Goal: Task Accomplishment & Management: Complete application form

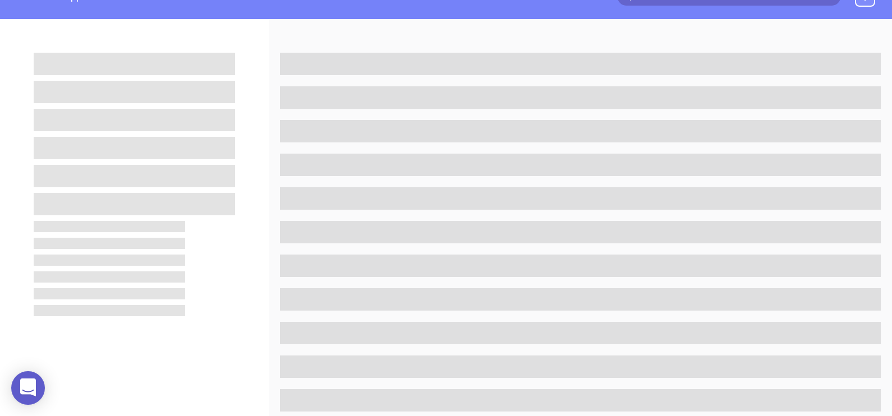
scroll to position [140, 0]
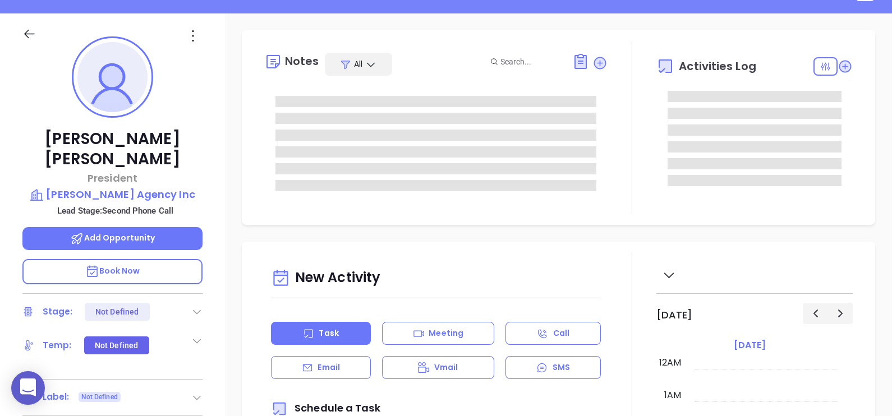
type input "08/29/2025"
type input "[PERSON_NAME]"
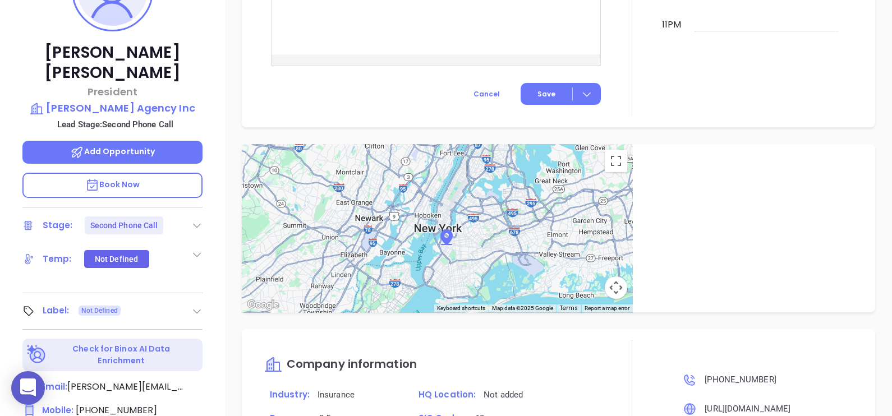
scroll to position [171, 0]
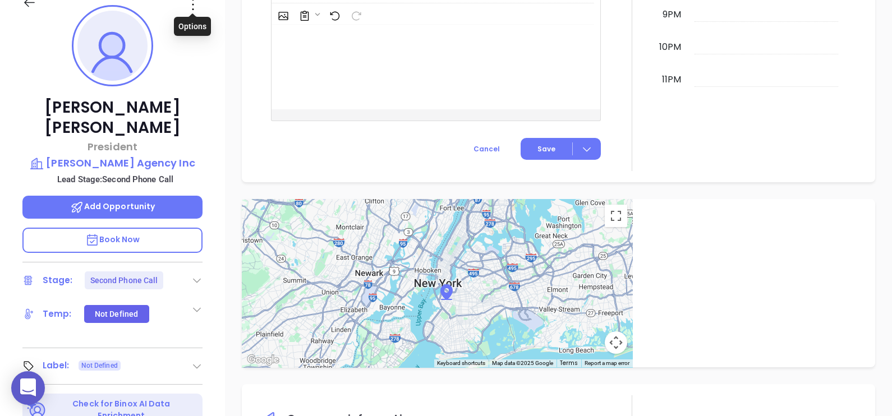
click at [187, 1] on icon at bounding box center [193, 5] width 18 height 18
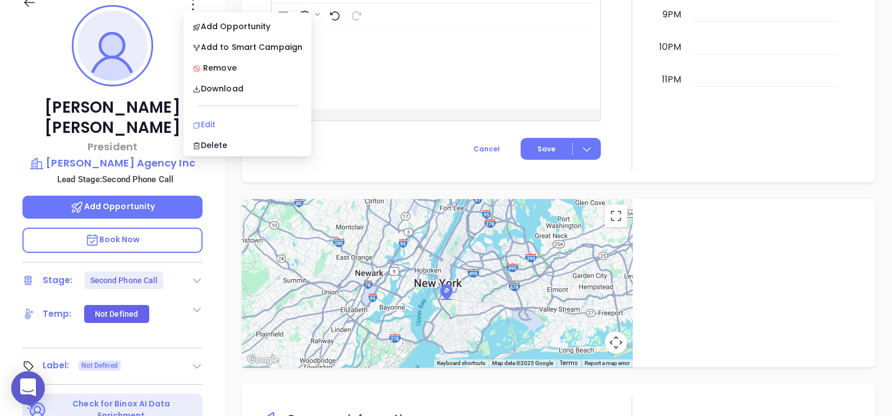
click at [228, 120] on div "Edit" at bounding box center [247, 124] width 110 height 12
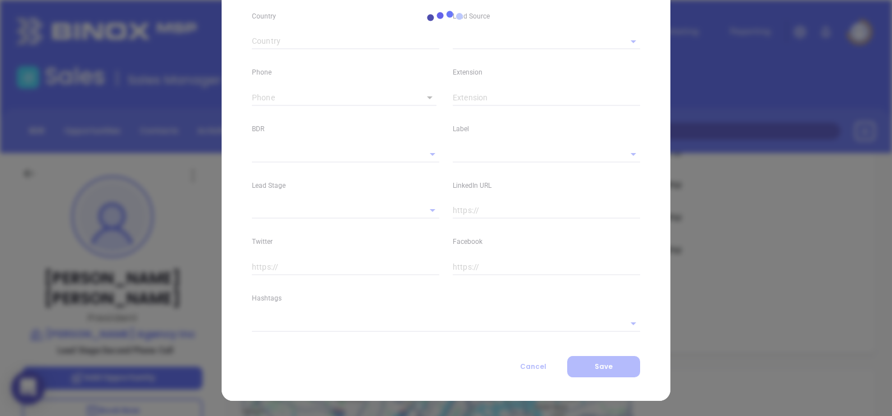
type input "Martha"
type input "Watts"
type input "m.watts@wattsagency.com"
type input "President"
type textarea "516 Pettigru Street"
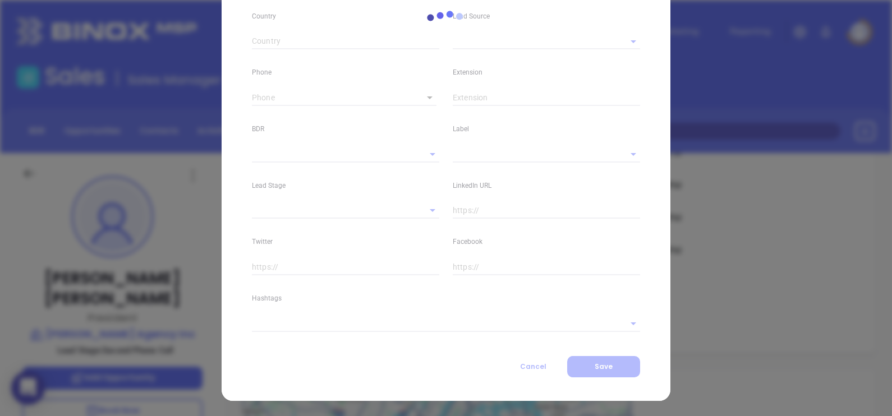
type input "1"
type input "Greenville"
type input "SC"
type input "29601"
type input "linkedin.com/in/martha-watts-aa61246a"
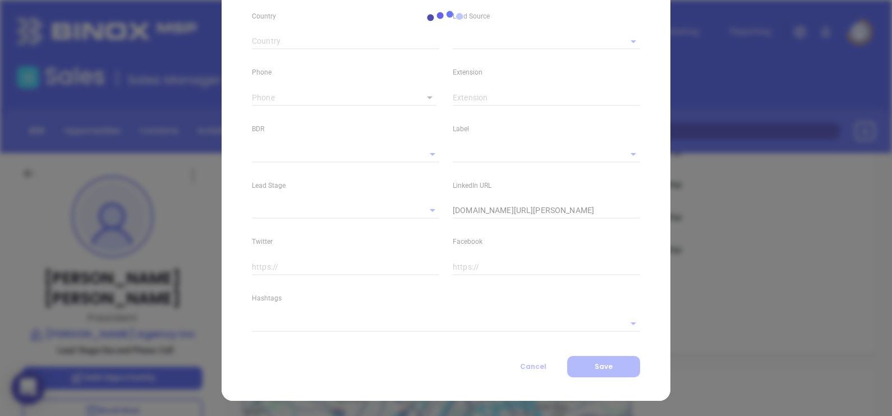
type input "[PERSON_NAME]"
type input "Second Phone Call"
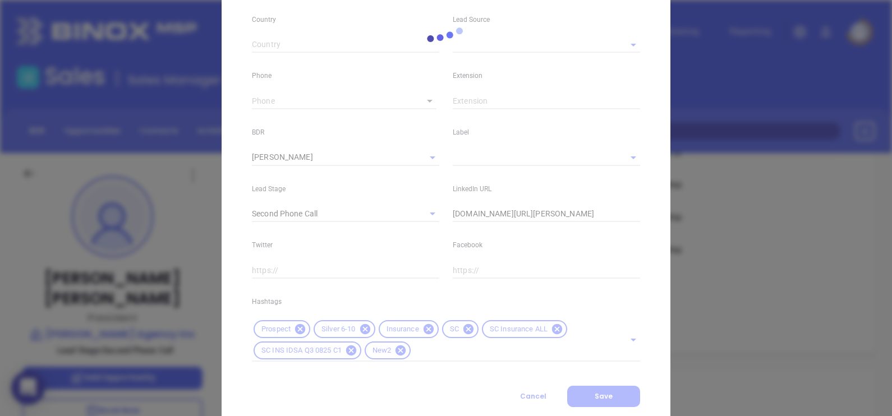
scroll to position [397, 0]
type input "(864) 271-0009"
type input "1"
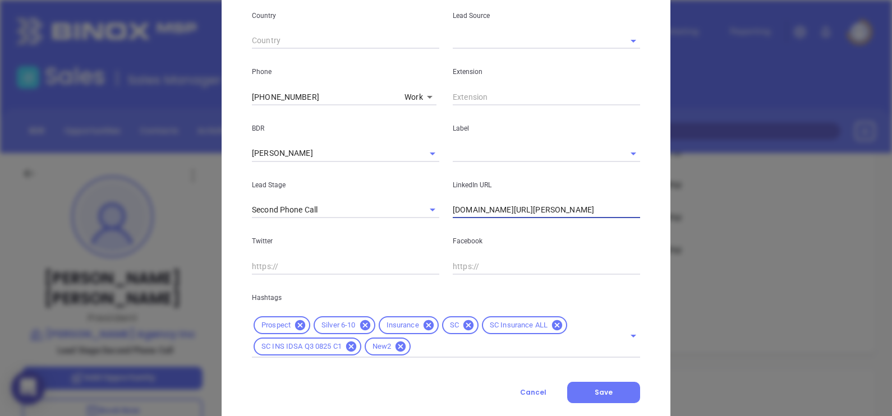
drag, startPoint x: 594, startPoint y: 209, endPoint x: 387, endPoint y: 197, distance: 207.8
click at [387, 197] on div "Lead Stage Second Phone Call LinkedIn URL linkedin.com/in/martha-watts-aa61246a" at bounding box center [446, 190] width 402 height 57
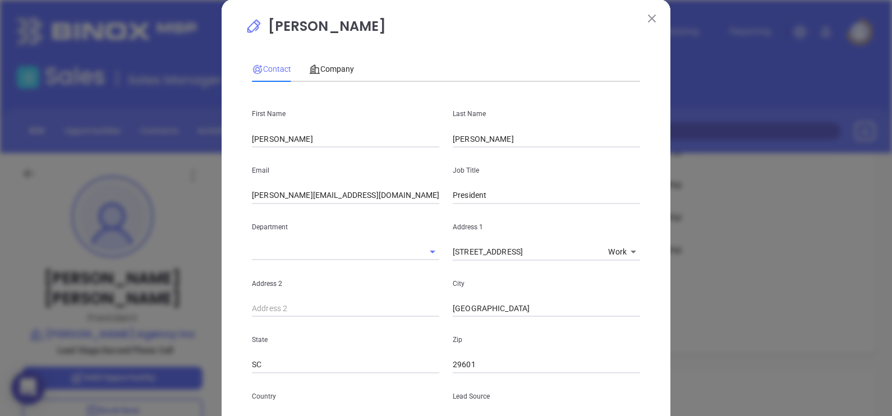
scroll to position [0, 0]
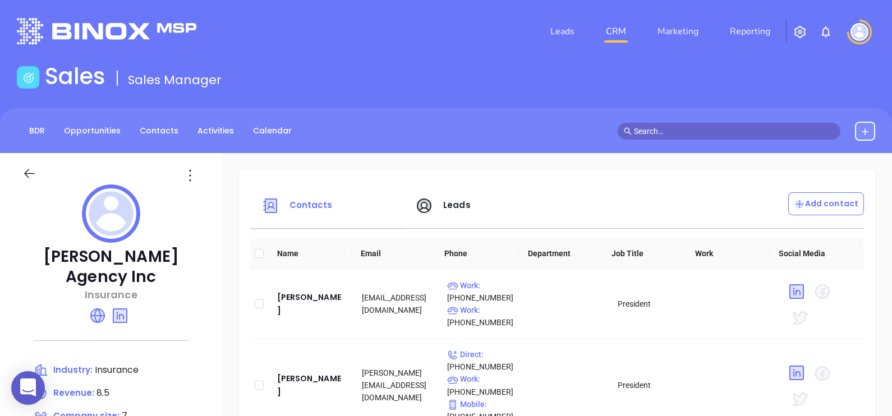
click at [193, 175] on icon at bounding box center [190, 176] width 18 height 18
click at [210, 199] on div "Edit" at bounding box center [240, 197] width 101 height 12
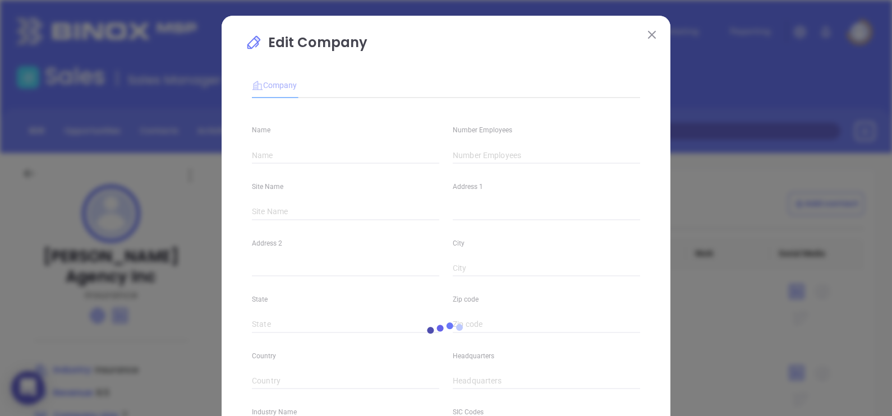
type input "Watts Agency Inc"
type input "7"
type input "516 Pettigru Street"
type input "Greenville"
type input "SC"
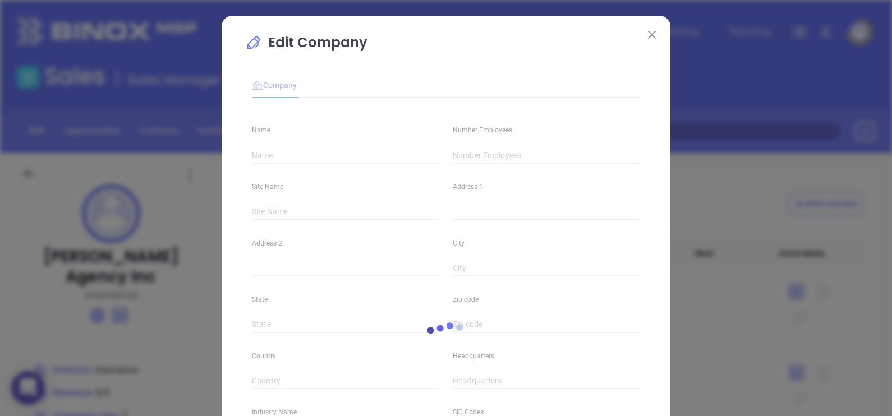
type input "29601"
type input "(864) 271-0009"
type input "Insurance"
type input "60"
type input "https://wattsagency.com/"
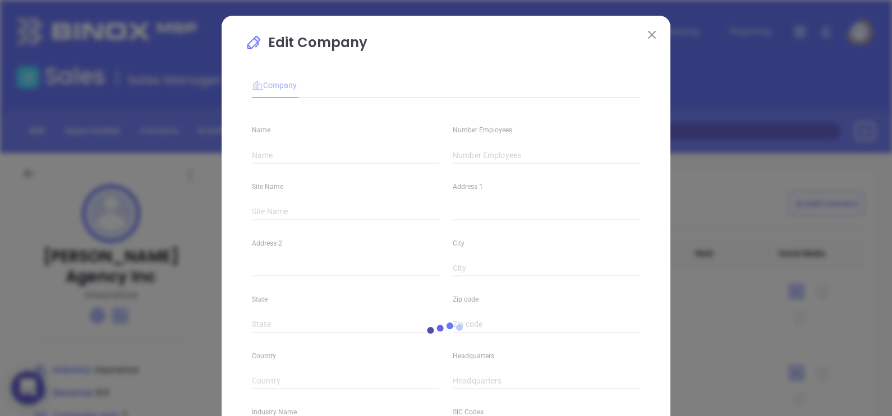
type input "Finance and Insurance"
type input "https://www.linkedin.com/company/wattsagency/"
type input "8.5"
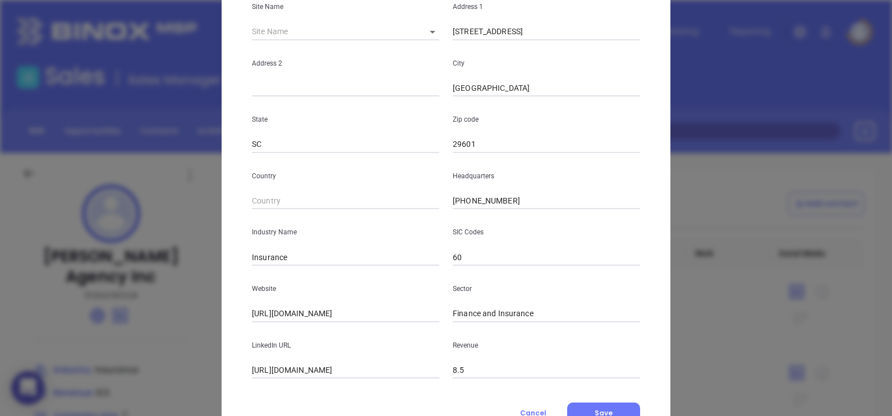
scroll to position [227, 0]
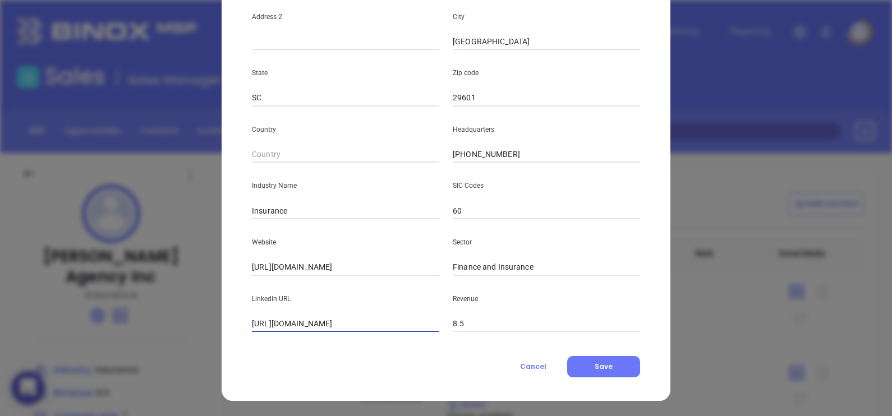
drag, startPoint x: 273, startPoint y: 324, endPoint x: 477, endPoint y: 347, distance: 204.8
click at [477, 347] on div "Company Name Watts Agency Inc Number Employees 7 Site Name ​ 124350 Address 1 5…" at bounding box center [446, 108] width 388 height 537
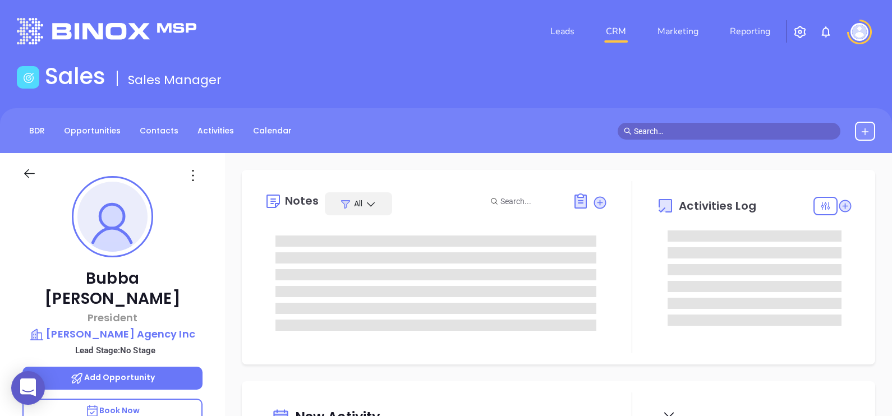
type input "[DATE]"
type input "Alejandra Lara"
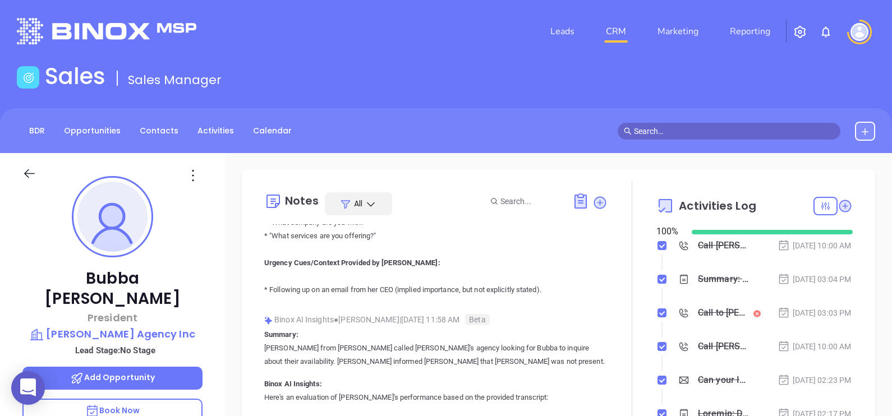
scroll to position [0, 0]
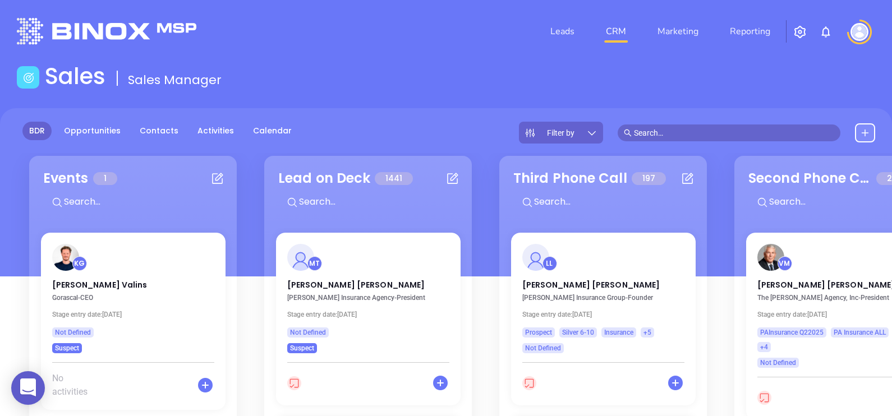
click at [596, 132] on icon at bounding box center [591, 132] width 11 height 11
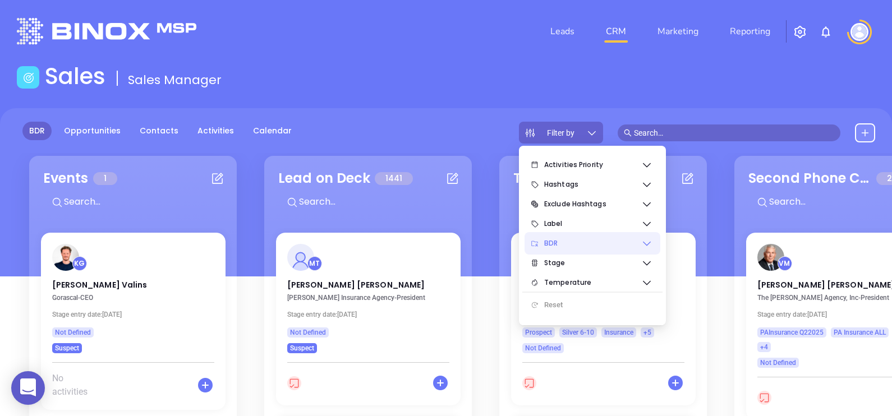
click at [561, 241] on span "BDR" at bounding box center [592, 243] width 97 height 22
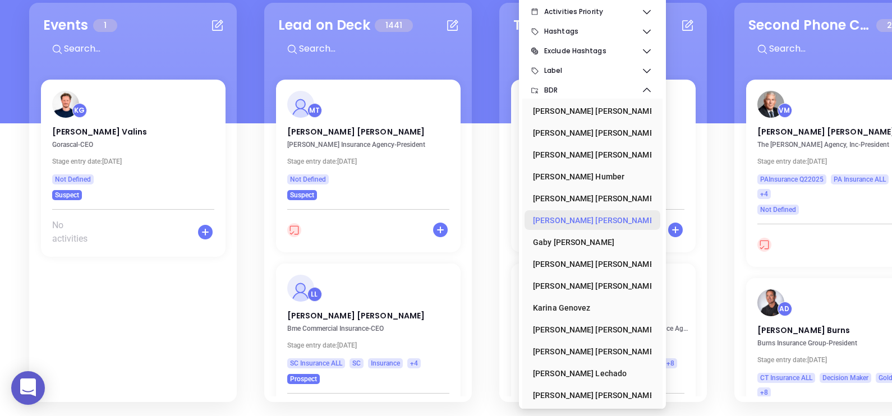
scroll to position [164, 0]
click at [584, 298] on div "[PERSON_NAME]" at bounding box center [589, 308] width 112 height 22
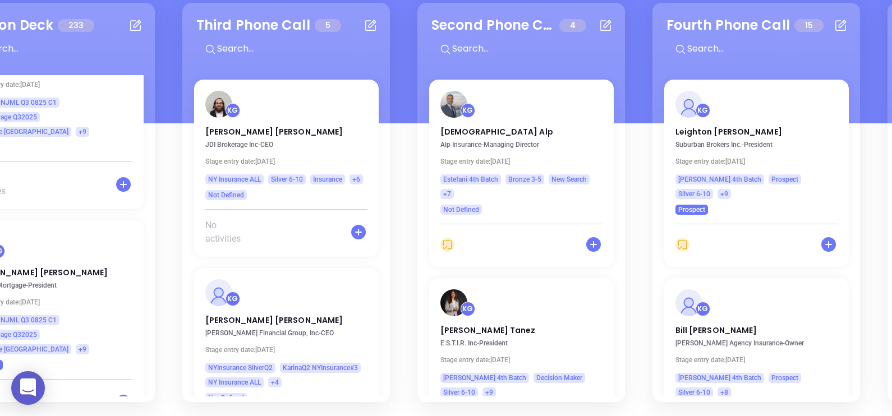
scroll to position [0, 339]
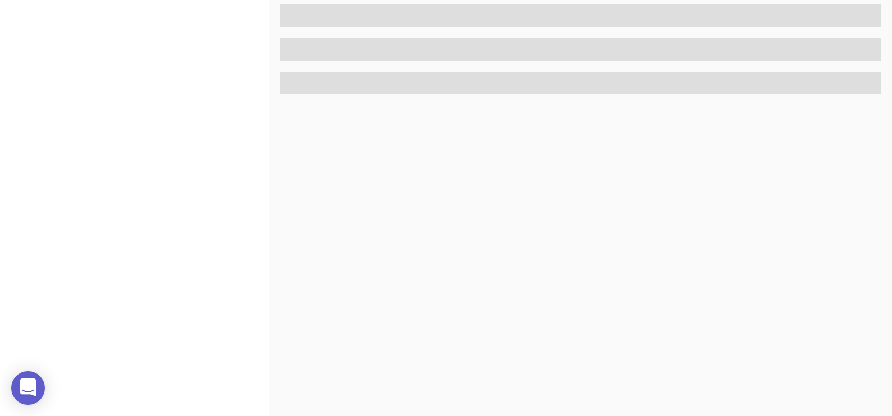
scroll to position [522, 0]
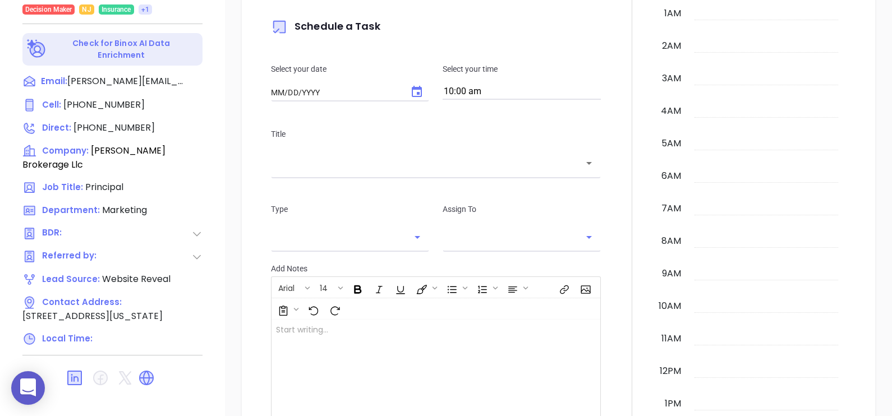
type input "[DATE]"
type input "[PERSON_NAME]"
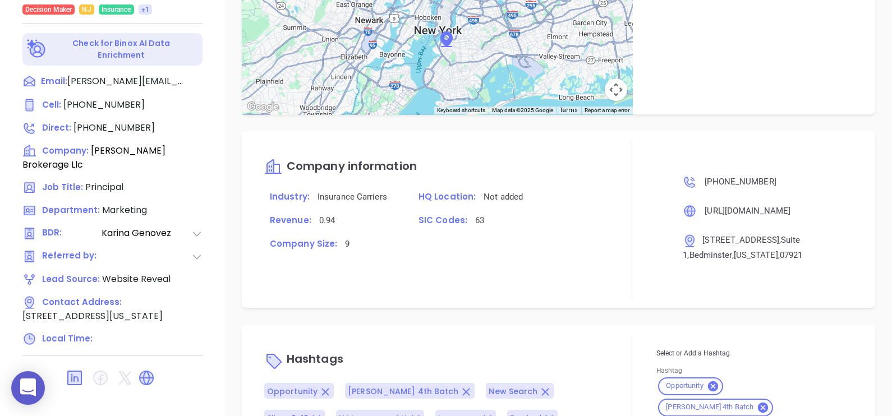
scroll to position [1005, 0]
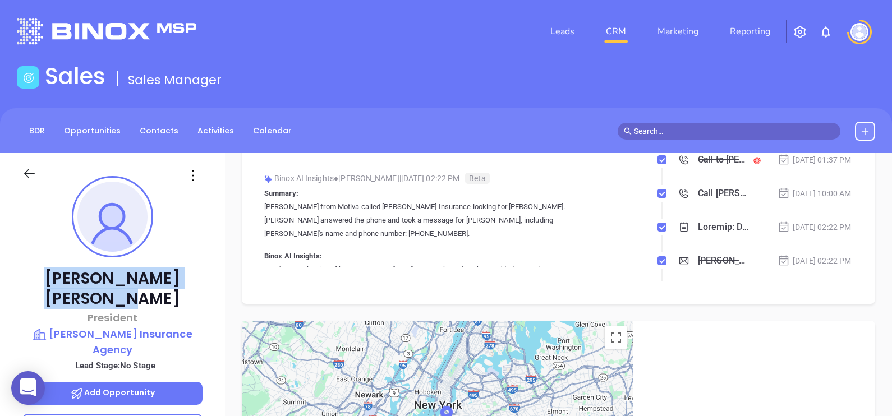
drag, startPoint x: 177, startPoint y: 281, endPoint x: 57, endPoint y: 285, distance: 120.1
click at [57, 285] on p "[PERSON_NAME]" at bounding box center [112, 289] width 180 height 40
copy p "[PERSON_NAME]"
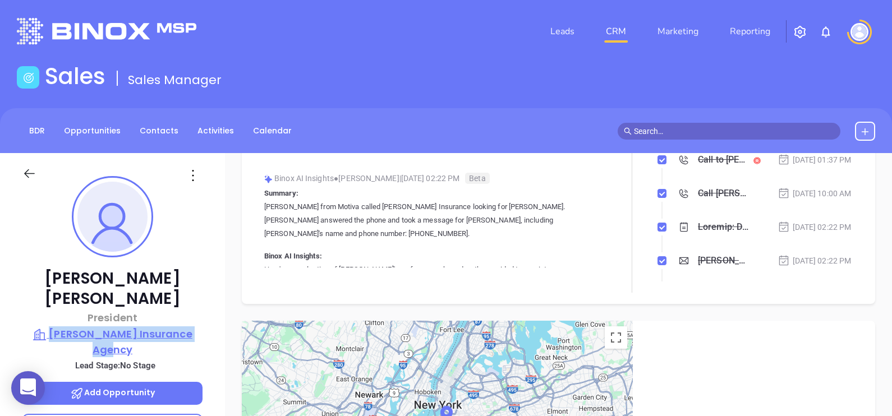
drag, startPoint x: 207, startPoint y: 313, endPoint x: 47, endPoint y: 320, distance: 159.9
click at [47, 320] on div "[PERSON_NAME] President [PERSON_NAME] Insurance Agency Lead Stage: No Stage Add…" at bounding box center [112, 413] width 225 height 520
copy p "[PERSON_NAME] Insurance Agency"
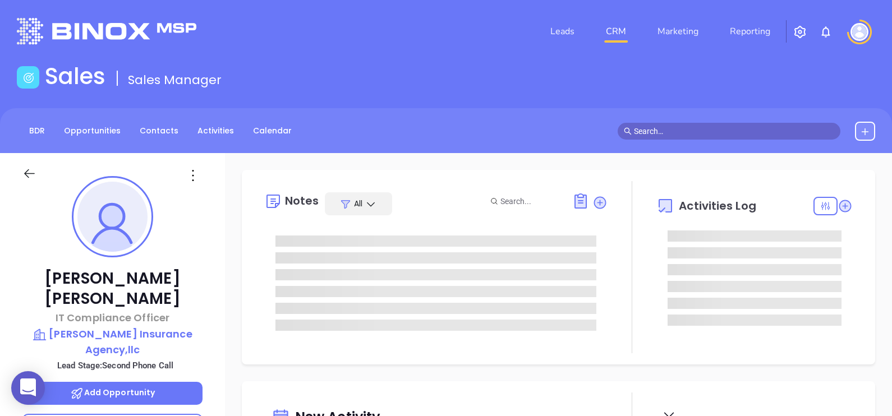
type input "[DATE]"
type input "[PERSON_NAME]"
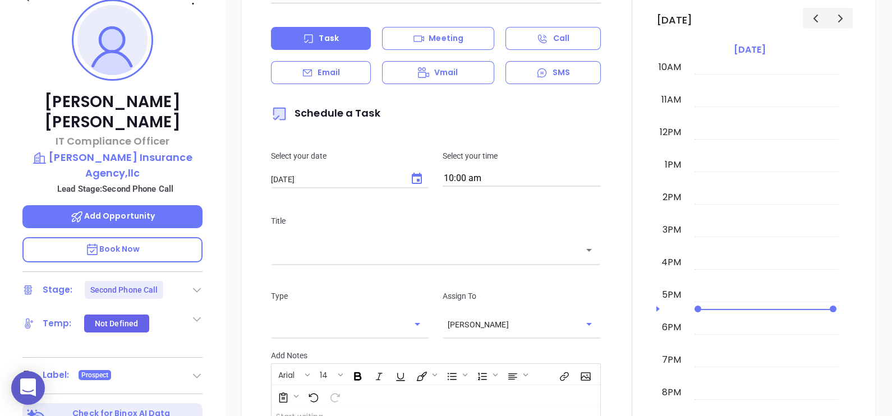
scroll to position [171, 0]
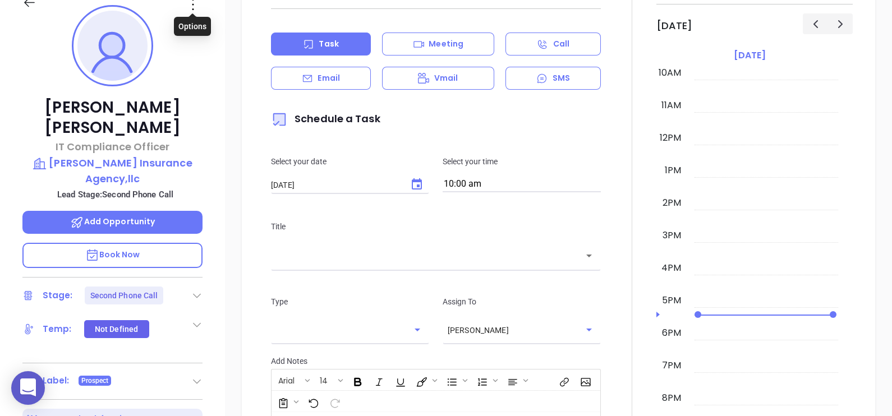
click at [191, 8] on icon at bounding box center [193, 5] width 18 height 18
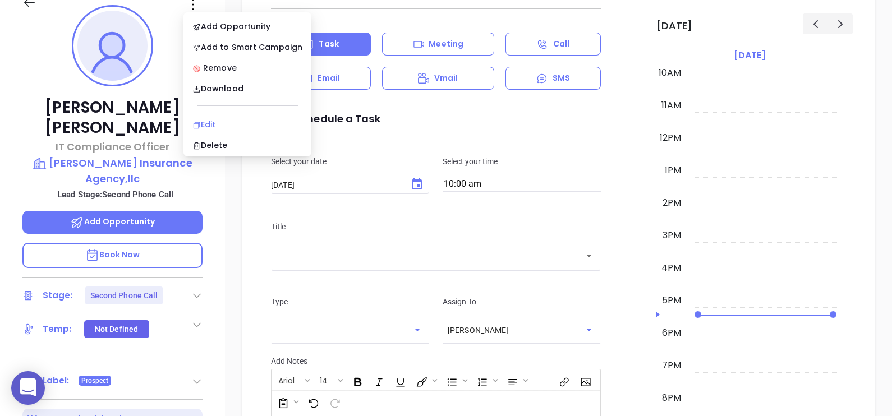
click at [244, 119] on div "Edit" at bounding box center [247, 124] width 110 height 12
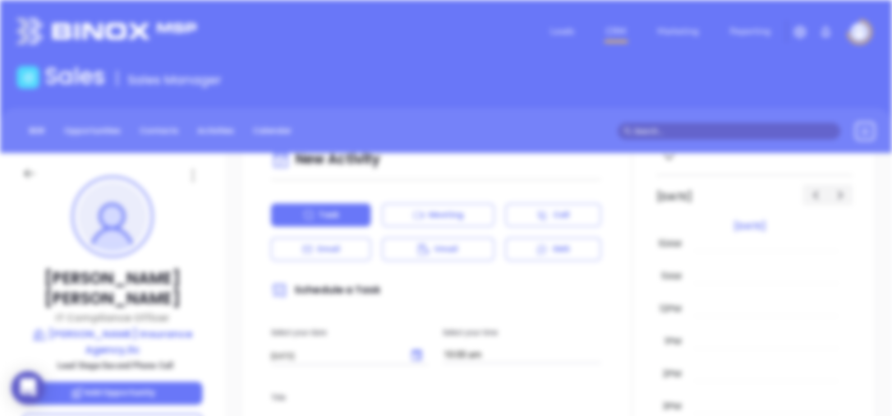
scroll to position [0, 0]
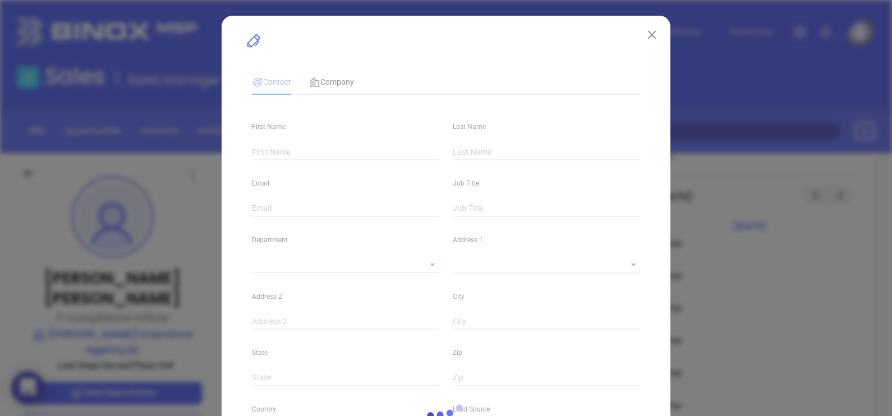
type input "[PERSON_NAME]"
type input "[PERSON_NAME][EMAIL_ADDRESS][DOMAIN_NAME]"
type input "IT Compliance Officer"
type textarea "[STREET_ADDRESS]"
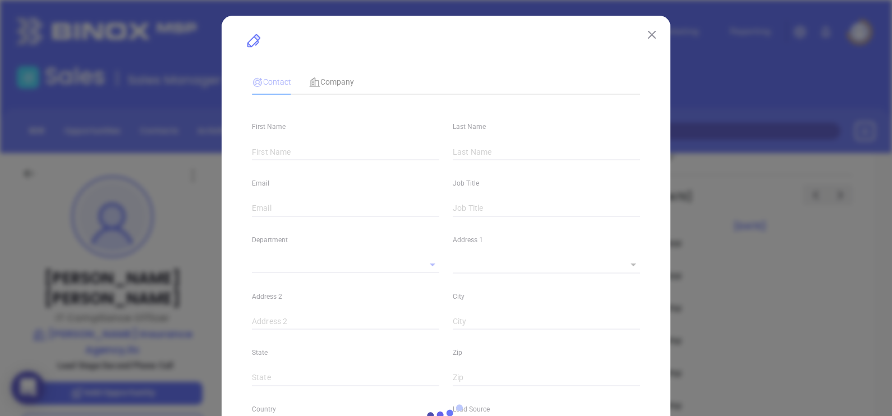
type input "1"
type input "Unit D"
type input "[PERSON_NAME]"
type input "SC"
type input "29526"
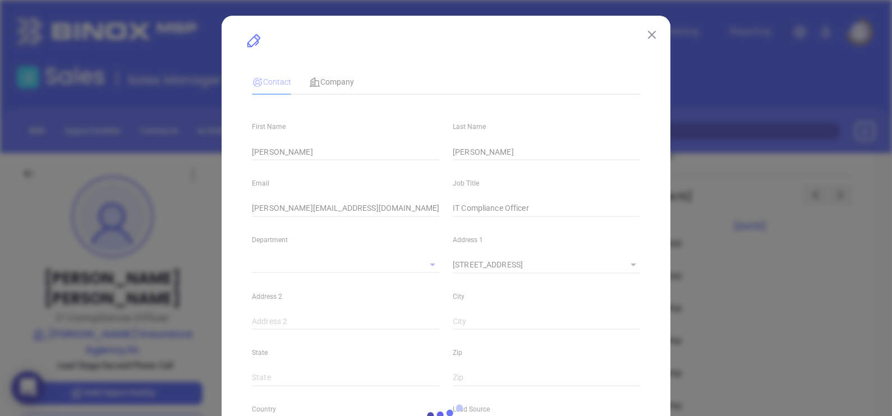
type input "[DOMAIN_NAME][URL]"
type input "Marketing"
type input "Binox"
type input "[PERSON_NAME]"
type input "Second Phone Call"
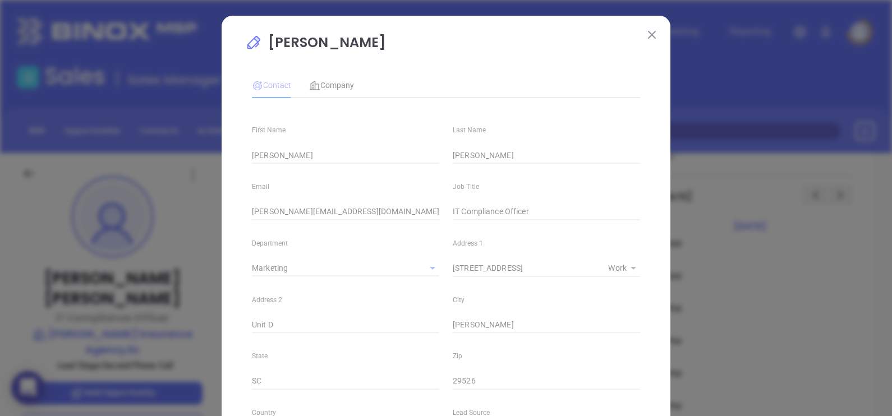
type input "1"
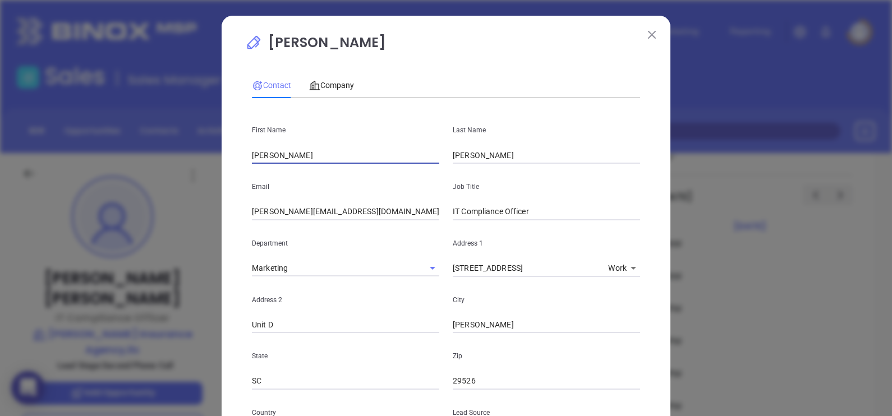
drag, startPoint x: 290, startPoint y: 156, endPoint x: 215, endPoint y: 158, distance: 75.2
click at [215, 158] on div "[PERSON_NAME] Contact Company First Name [PERSON_NAME] Last Name [PERSON_NAME] …" at bounding box center [446, 208] width 892 height 416
type input "[PERSON_NAME]"
click at [339, 207] on input "[PERSON_NAME][EMAIL_ADDRESS][DOMAIN_NAME]" at bounding box center [345, 212] width 187 height 17
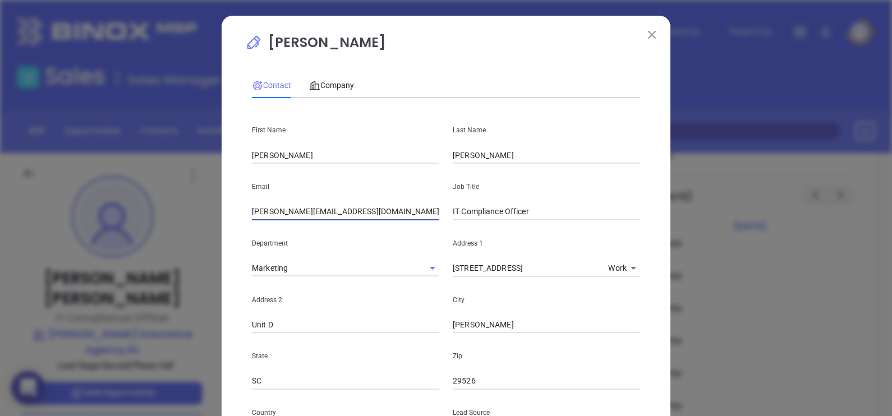
paste input "[PERSON_NAME]"
type input "[PERSON_NAME][EMAIL_ADDRESS][DOMAIN_NAME]"
type input "CEO"
click at [507, 44] on p "[PERSON_NAME]" at bounding box center [446, 46] width 402 height 26
click at [330, 85] on span "Company" at bounding box center [331, 85] width 45 height 9
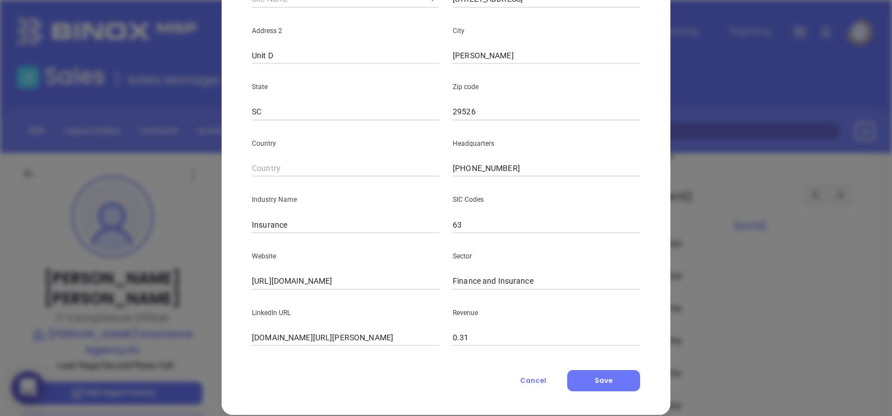
scroll to position [227, 0]
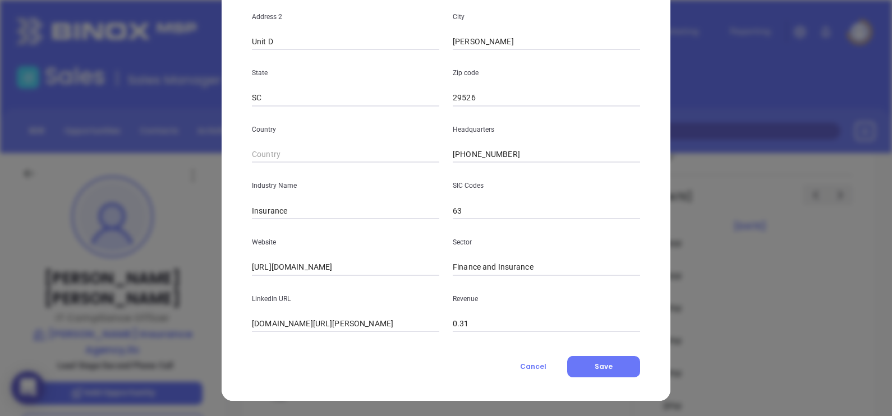
click at [359, 321] on input "[DOMAIN_NAME][URL][PERSON_NAME]" at bounding box center [345, 324] width 187 height 17
click at [358, 321] on input "[DOMAIN_NAME][URL][PERSON_NAME]" at bounding box center [345, 324] width 187 height 17
click at [356, 320] on input "[DOMAIN_NAME][URL][PERSON_NAME]" at bounding box center [345, 324] width 187 height 17
click at [364, 319] on input "[DOMAIN_NAME][URL][PERSON_NAME]" at bounding box center [345, 324] width 187 height 17
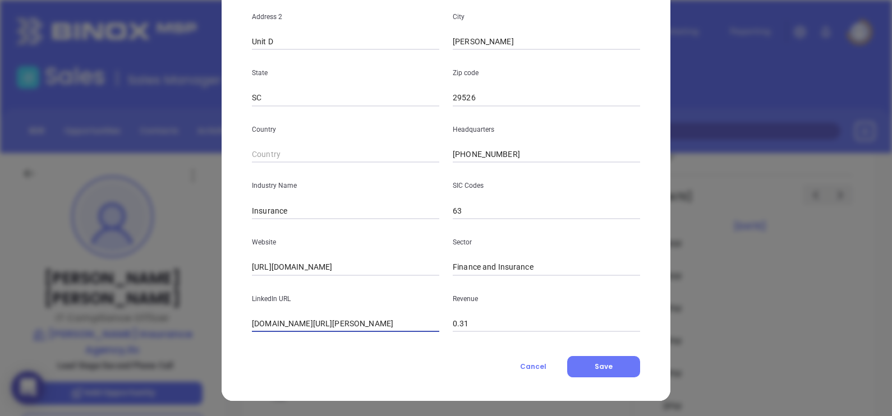
paste input "[DOMAIN_NAME][URL][PERSON_NAME]"
drag, startPoint x: 364, startPoint y: 320, endPoint x: 129, endPoint y: 328, distance: 235.1
click at [129, 328] on div "[PERSON_NAME] Contact Company First Name [PERSON_NAME] Last Name [PERSON_NAME] …" at bounding box center [446, 208] width 892 height 416
click at [315, 328] on input "[DOMAIN_NAME][URL][PERSON_NAME]" at bounding box center [345, 324] width 187 height 17
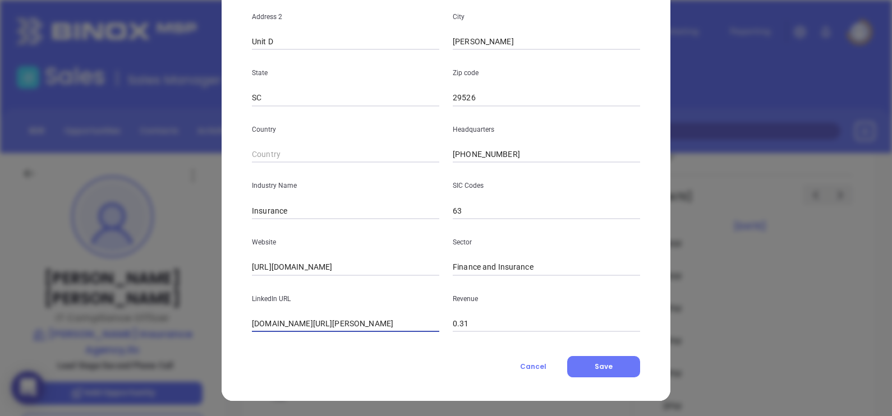
type input "[DOMAIN_NAME][URL][PERSON_NAME]"
click at [329, 300] on p "LinkedIn URL" at bounding box center [345, 299] width 187 height 12
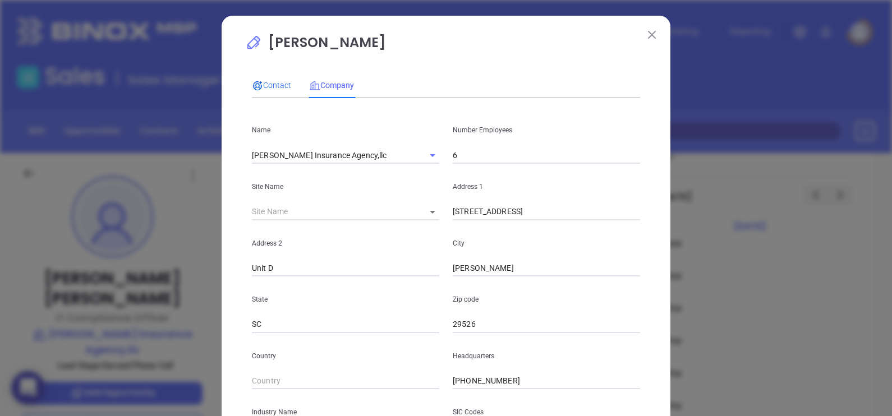
click at [269, 87] on span "Contact" at bounding box center [271, 85] width 39 height 9
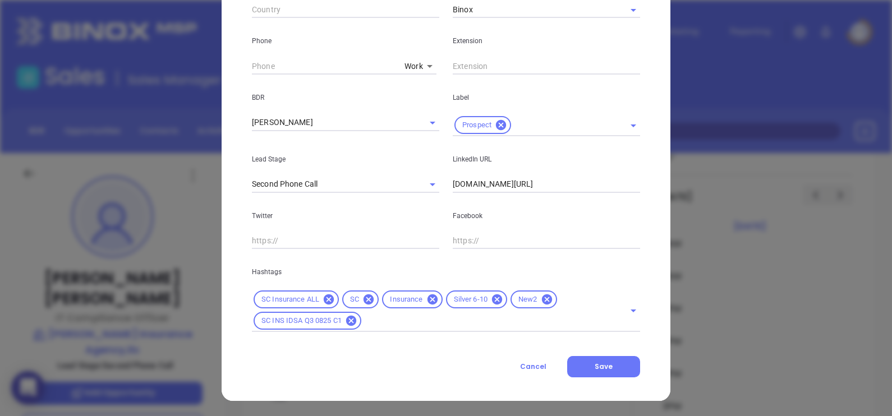
scroll to position [428, 0]
click at [499, 177] on input "[DOMAIN_NAME][URL]" at bounding box center [546, 184] width 187 height 17
drag, startPoint x: 517, startPoint y: 174, endPoint x: 520, endPoint y: 184, distance: 11.0
click at [517, 174] on div "LinkedIn URL [DOMAIN_NAME][URL]" at bounding box center [546, 164] width 201 height 57
click at [520, 185] on input "[DOMAIN_NAME][URL]" at bounding box center [546, 184] width 187 height 17
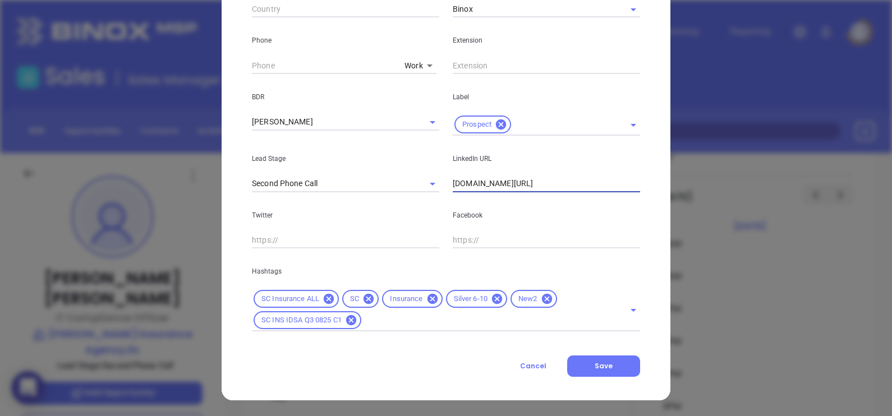
click at [520, 185] on input "[DOMAIN_NAME][URL]" at bounding box center [546, 184] width 187 height 17
paste input "[PERSON_NAME]-52406736/"
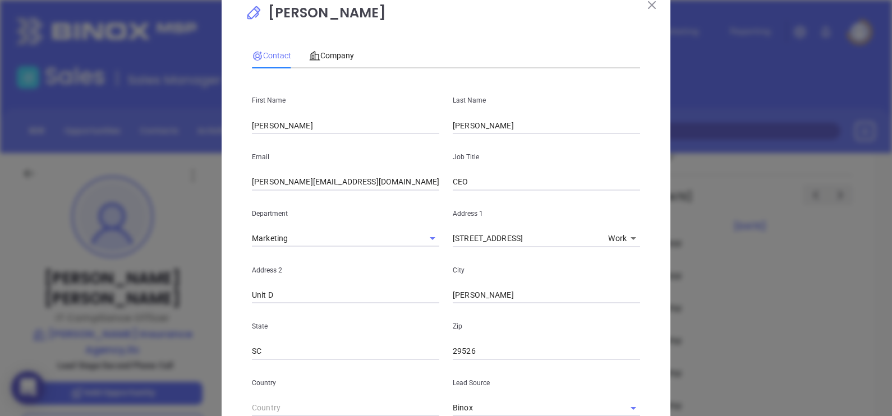
scroll to position [0, 0]
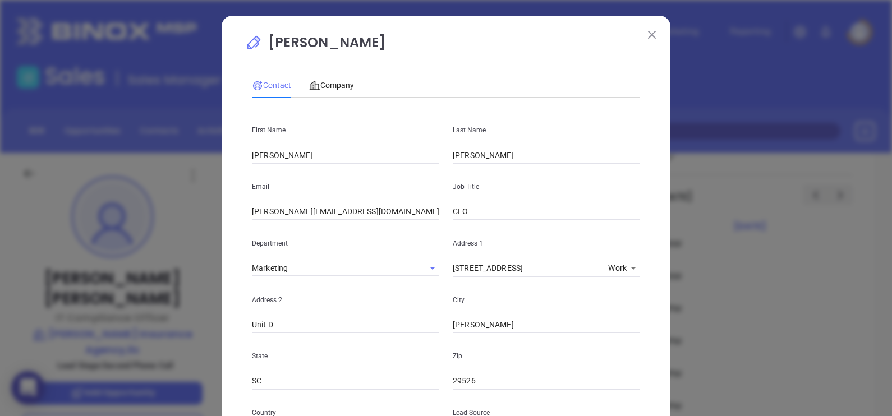
type input "[DOMAIN_NAME][URL][PERSON_NAME]"
click at [406, 45] on p "[PERSON_NAME]" at bounding box center [446, 46] width 402 height 26
copy p "[PERSON_NAME]"
drag, startPoint x: 365, startPoint y: 91, endPoint x: 325, endPoint y: 151, distance: 72.3
click at [365, 94] on div "Contact Company" at bounding box center [446, 85] width 388 height 26
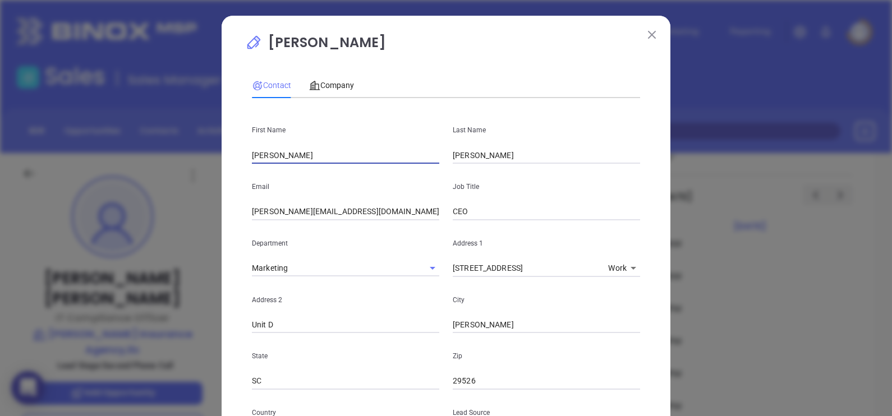
drag, startPoint x: 293, startPoint y: 152, endPoint x: 381, endPoint y: 169, distance: 90.2
drag, startPoint x: 418, startPoint y: 48, endPoint x: 407, endPoint y: 40, distance: 13.4
click at [407, 40] on p "[PERSON_NAME]" at bounding box center [446, 46] width 402 height 26
copy p "[PERSON_NAME]"
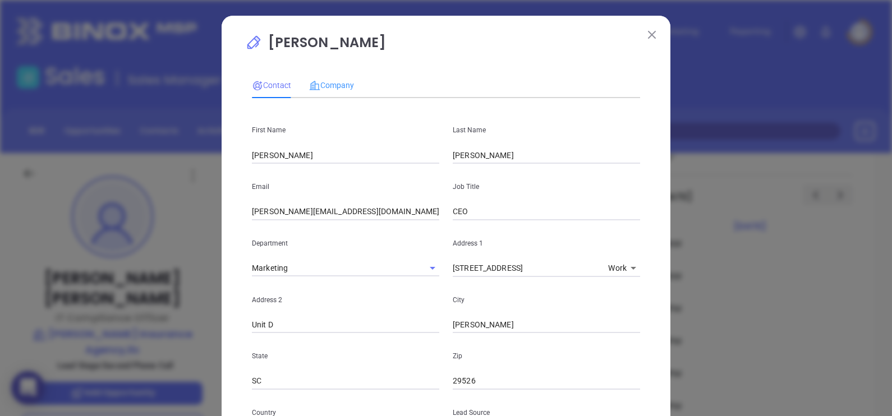
click at [337, 74] on div "Company" at bounding box center [331, 85] width 45 height 26
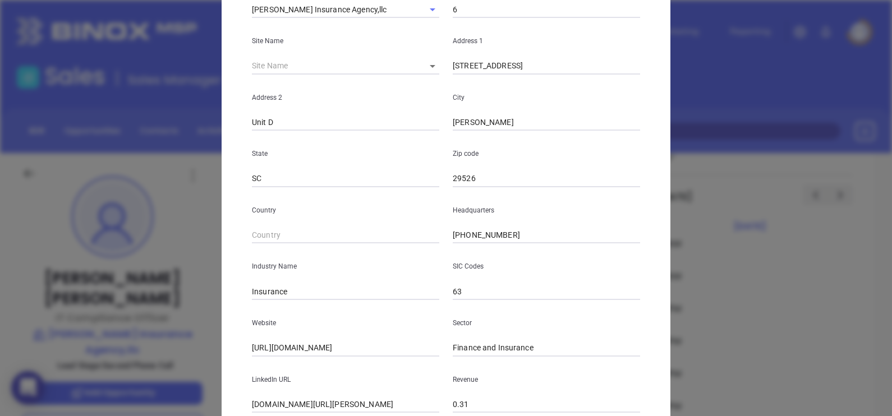
scroll to position [227, 0]
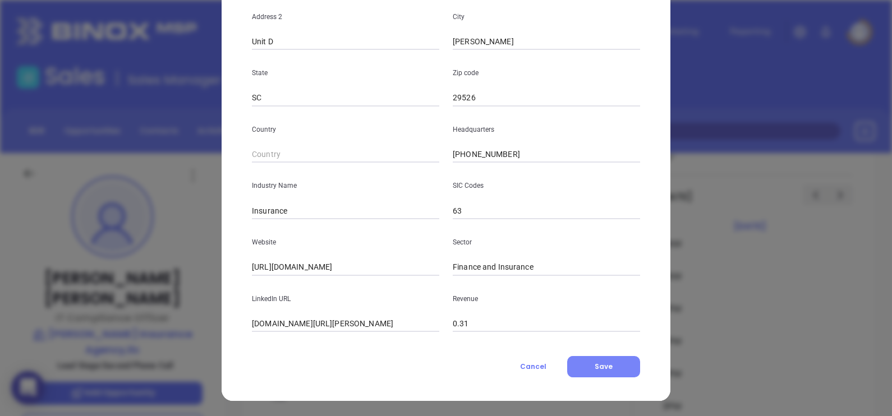
click at [603, 359] on button "Save" at bounding box center [603, 366] width 73 height 21
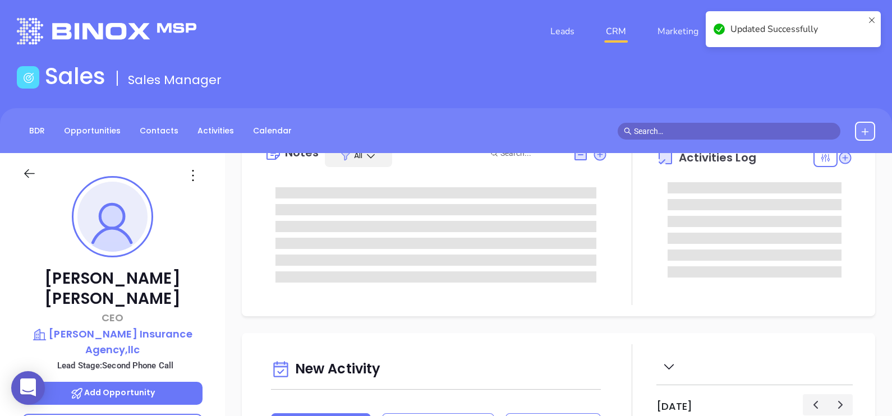
scroll to position [0, 0]
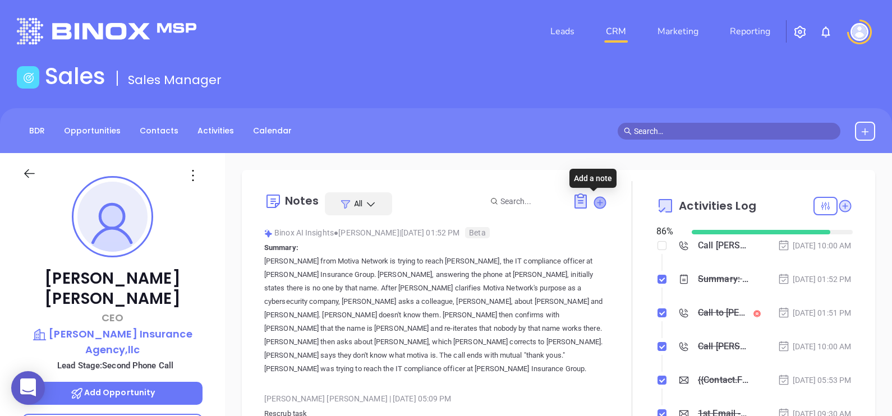
click at [596, 201] on icon at bounding box center [599, 202] width 11 height 11
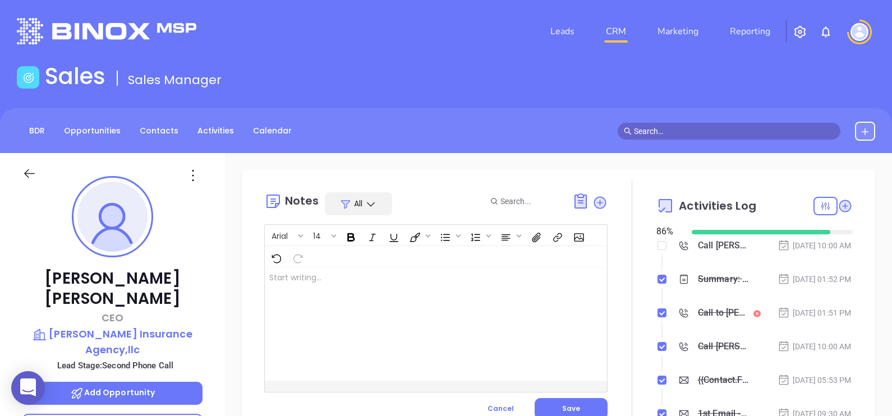
click at [338, 294] on div at bounding box center [424, 323] width 318 height 113
click at [286, 273] on p "[PERSON_NAME] ﻿ ﻿" at bounding box center [423, 288] width 309 height 32
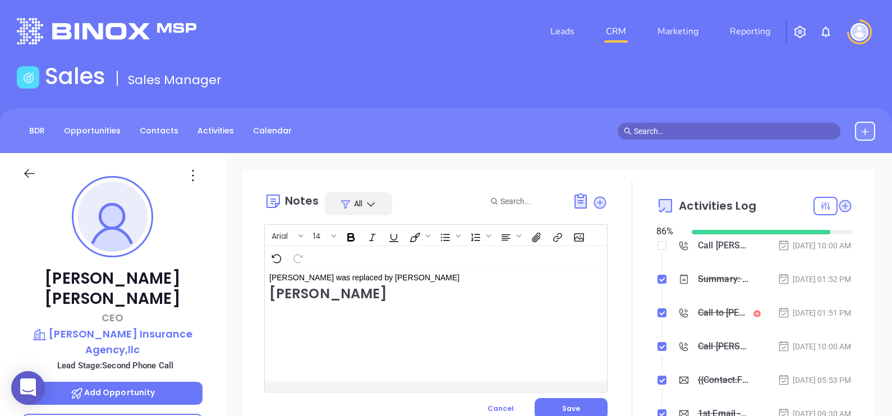
drag, startPoint x: 426, startPoint y: 293, endPoint x: 264, endPoint y: 287, distance: 162.2
click at [265, 287] on div "[PERSON_NAME] was replaced by [PERSON_NAME] [PERSON_NAME] ﻿ ﻿" at bounding box center [424, 323] width 318 height 113
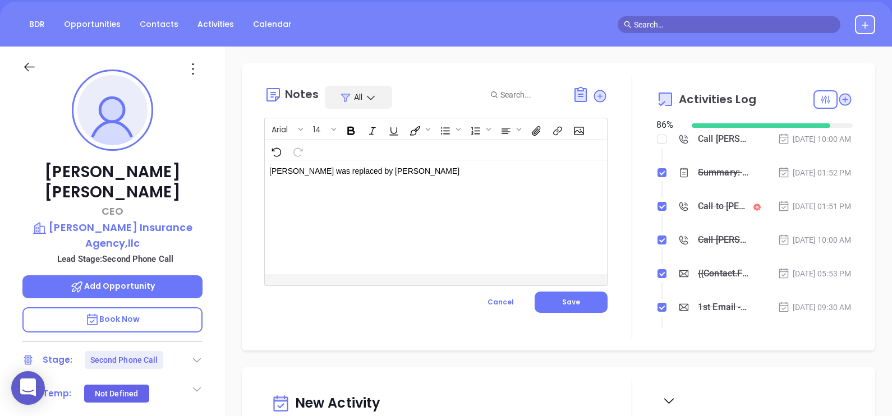
scroll to position [140, 0]
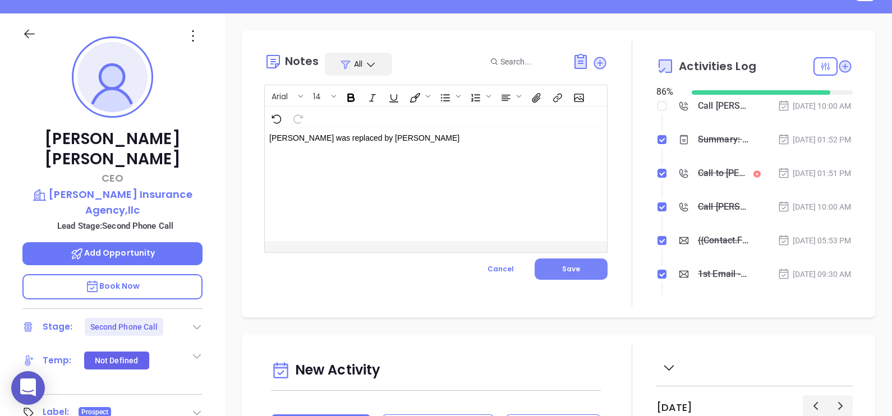
click at [566, 278] on button "Save" at bounding box center [570, 269] width 73 height 21
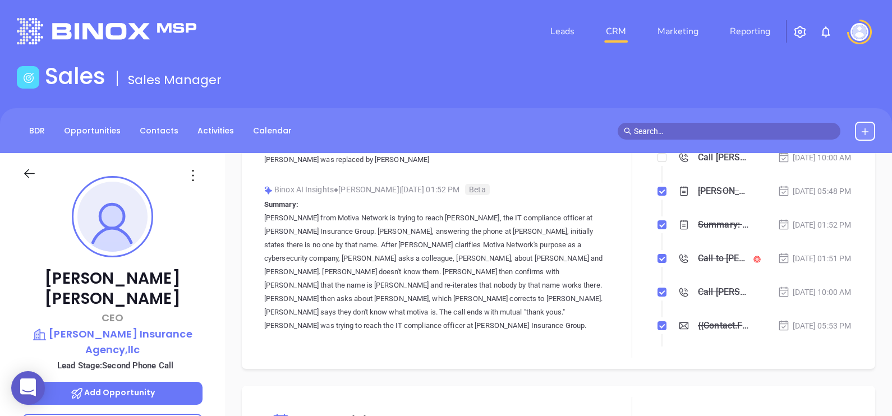
scroll to position [0, 0]
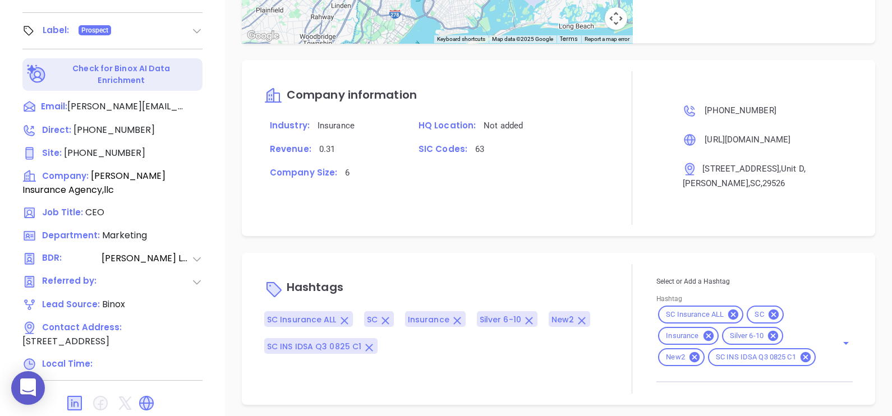
scroll to position [765, 0]
